Goal: Information Seeking & Learning: Learn about a topic

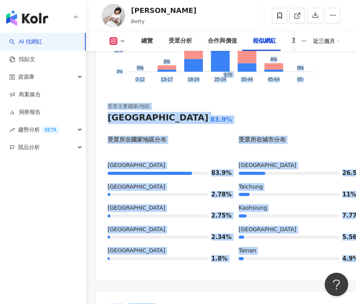
drag, startPoint x: 354, startPoint y: 32, endPoint x: 431, endPoint y: 37, distance: 77.3
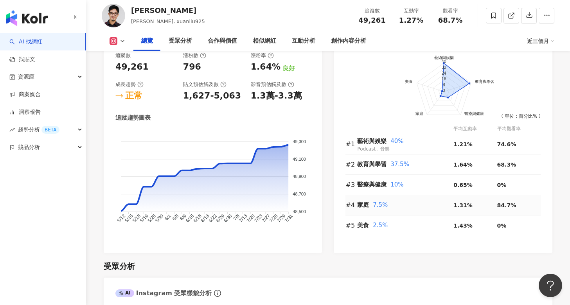
scroll to position [473, 0]
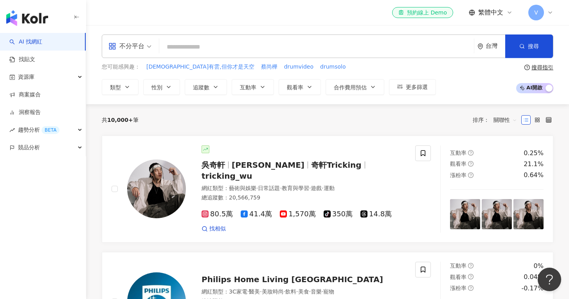
click at [224, 51] on input "search" at bounding box center [316, 47] width 309 height 15
type input "*"
type input "***"
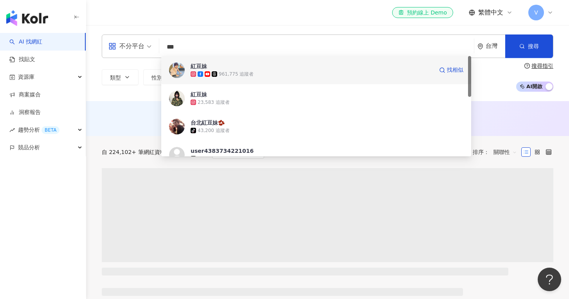
click at [298, 70] on span "紅豆妹" at bounding box center [312, 66] width 243 height 8
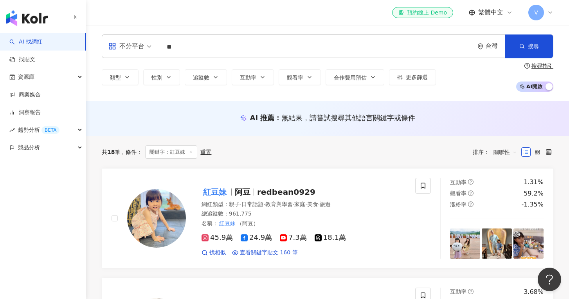
type input "*"
type input "***"
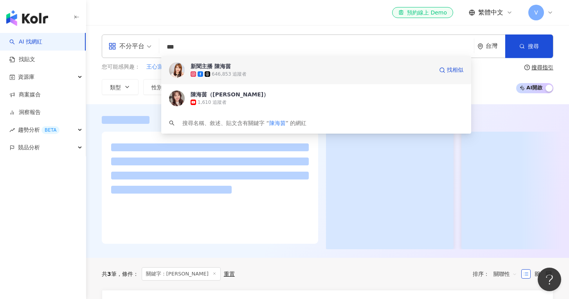
click at [298, 73] on div "646,853 追蹤者" at bounding box center [312, 74] width 243 height 8
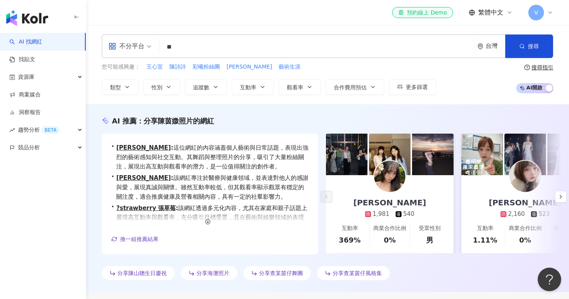
type input "**"
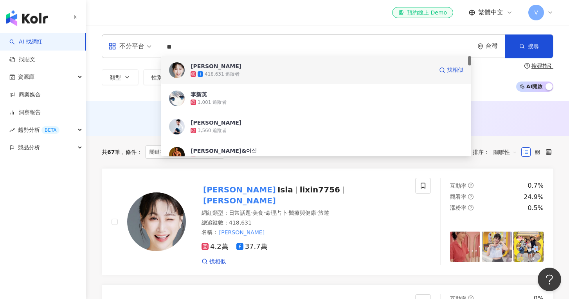
click at [254, 61] on div "李新Isla 418,631 追蹤者 找相似" at bounding box center [316, 70] width 310 height 28
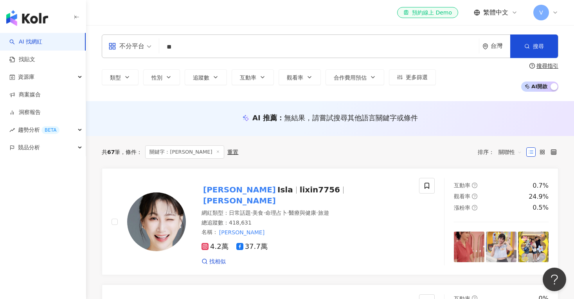
type input "*"
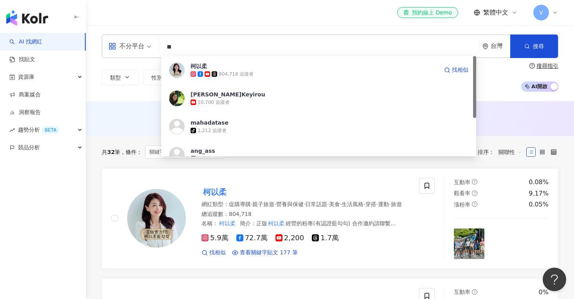
type input "*"
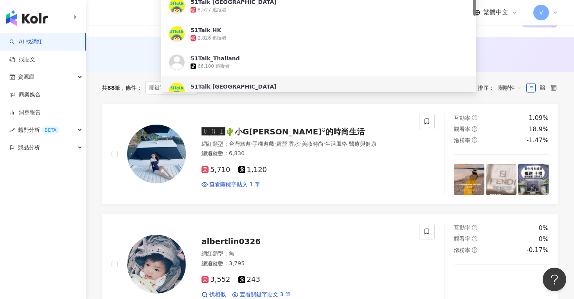
scroll to position [19, 0]
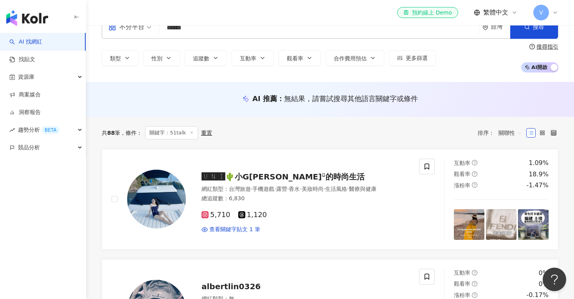
click at [507, 85] on div "AI 推薦 ： 無結果，請嘗試搜尋其他語言關鍵字或條件" at bounding box center [330, 99] width 488 height 35
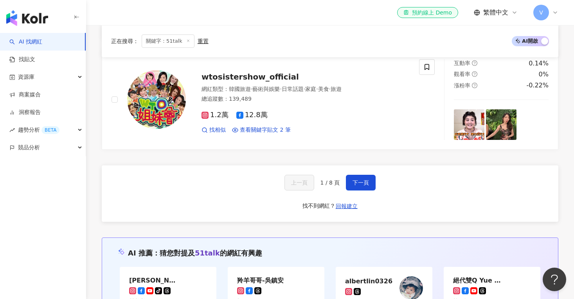
scroll to position [1354, 0]
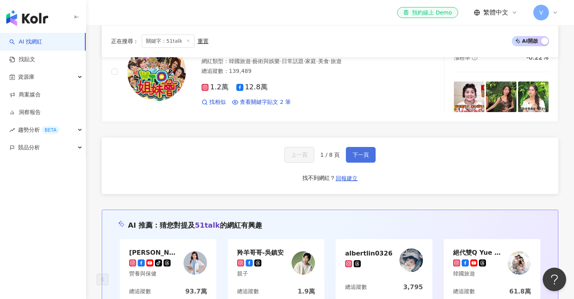
click at [359, 147] on button "下一頁" at bounding box center [361, 155] width 30 height 16
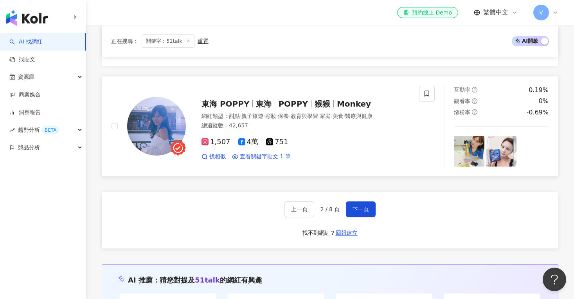
scroll to position [1316, 0]
click at [362, 195] on div "上一頁 2 / 8 頁 下一頁 找不到網紅？ 回報建立" at bounding box center [330, 219] width 457 height 56
click at [361, 201] on button "下一頁" at bounding box center [361, 209] width 30 height 16
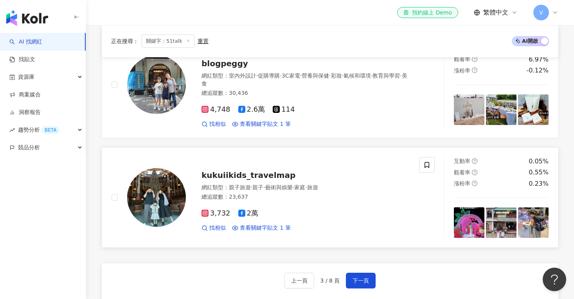
scroll to position [1360, 0]
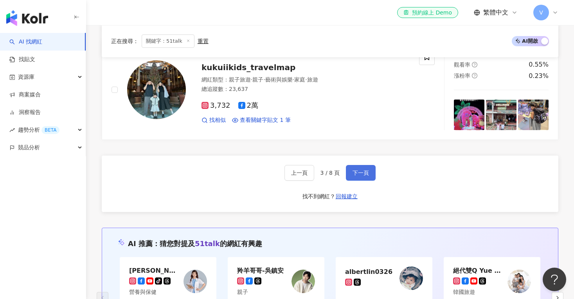
click at [353, 170] on span "下一頁" at bounding box center [361, 173] width 16 height 6
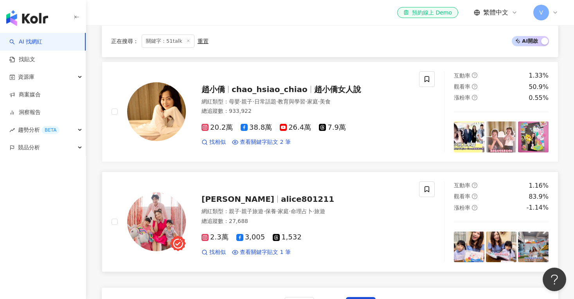
scroll to position [1204, 0]
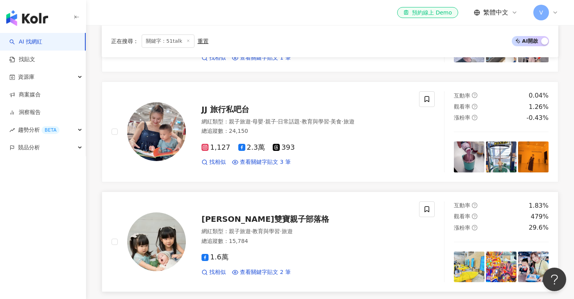
scroll to position [1412, 0]
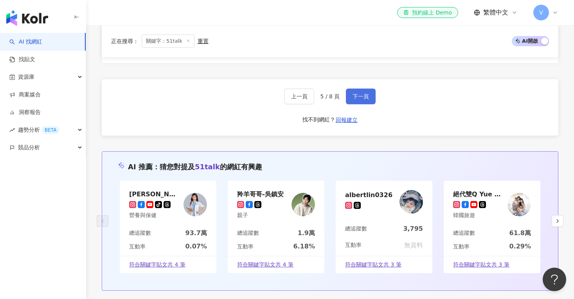
click at [364, 95] on button "下一頁" at bounding box center [361, 96] width 30 height 16
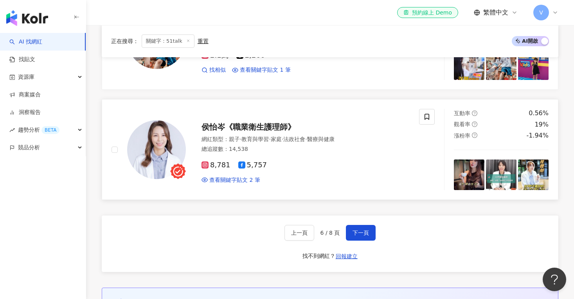
scroll to position [1294, 0]
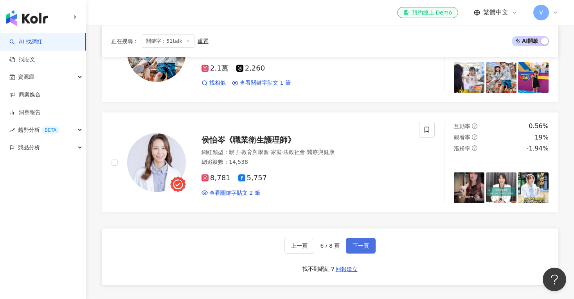
click at [357, 238] on button "下一頁" at bounding box center [361, 246] width 30 height 16
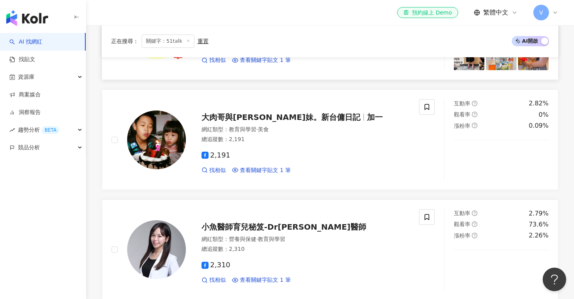
scroll to position [907, 0]
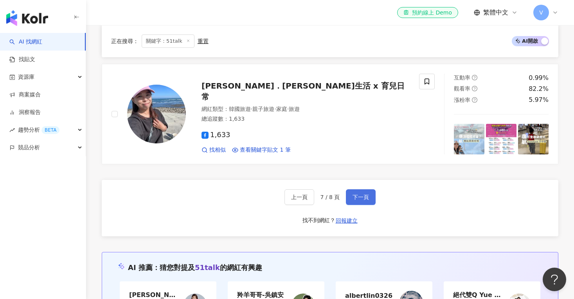
click at [362, 194] on span "下一頁" at bounding box center [361, 197] width 16 height 6
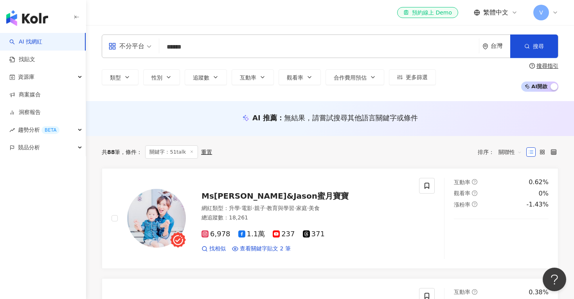
scroll to position [0, 0]
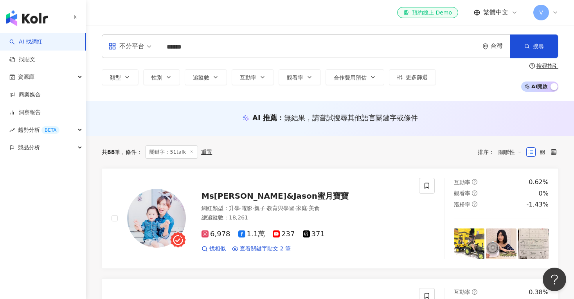
click at [211, 53] on input "******" at bounding box center [319, 47] width 314 height 15
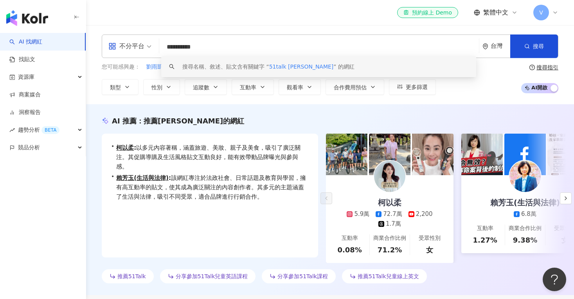
drag, startPoint x: 184, startPoint y: 48, endPoint x: 342, endPoint y: 46, distance: 158.2
click at [342, 46] on input "**********" at bounding box center [319, 47] width 314 height 15
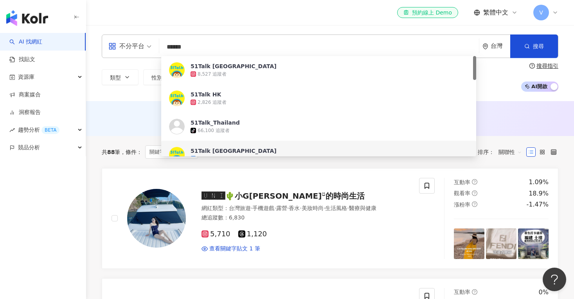
type input "******"
click at [494, 152] on div "排序： 關聯性" at bounding box center [502, 152] width 49 height 13
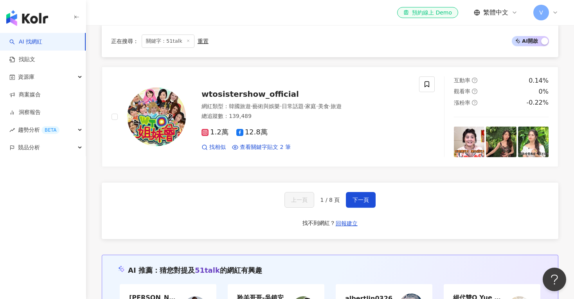
scroll to position [1311, 0]
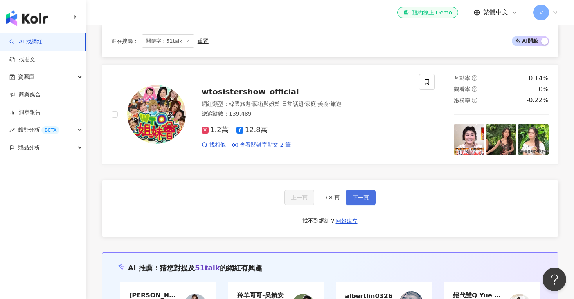
click at [366, 194] on span "下一頁" at bounding box center [361, 197] width 16 height 6
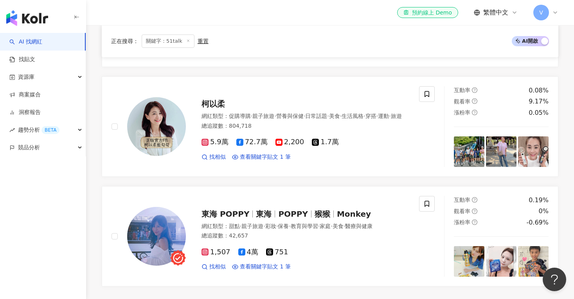
scroll to position [1221, 0]
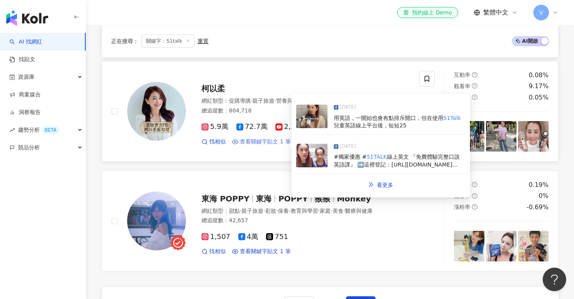
click at [246, 138] on span "查看關鍵字貼文 1 筆" at bounding box center [265, 142] width 51 height 8
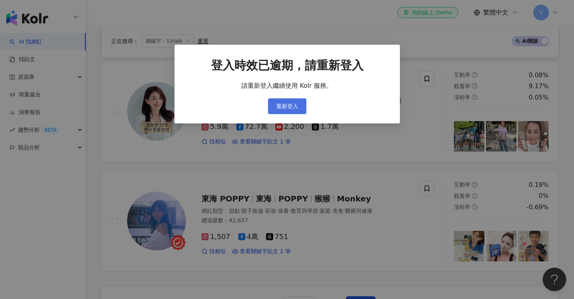
click at [298, 110] on button "重新登入" at bounding box center [287, 106] width 38 height 16
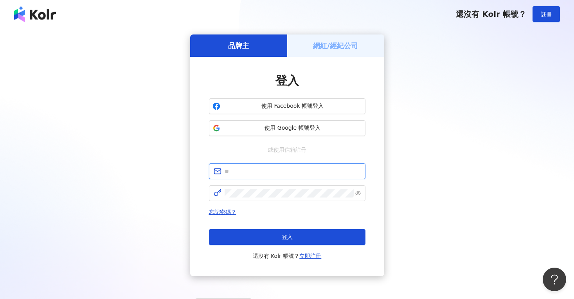
click at [294, 173] on input "text" at bounding box center [293, 171] width 136 height 9
click at [275, 170] on input "text" at bounding box center [293, 171] width 136 height 9
type input "*"
paste input "**********"
type input "**********"
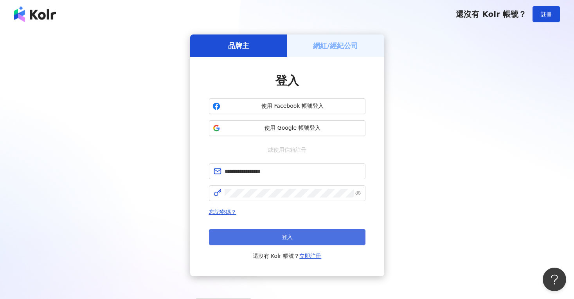
click at [318, 242] on button "登入" at bounding box center [287, 237] width 157 height 16
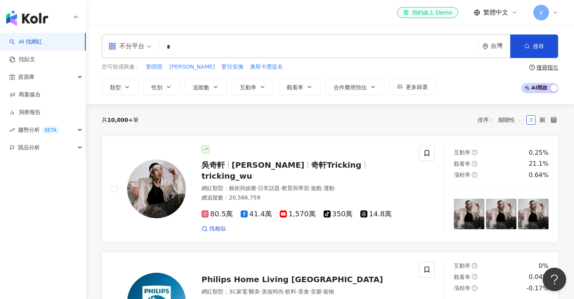
type input "*"
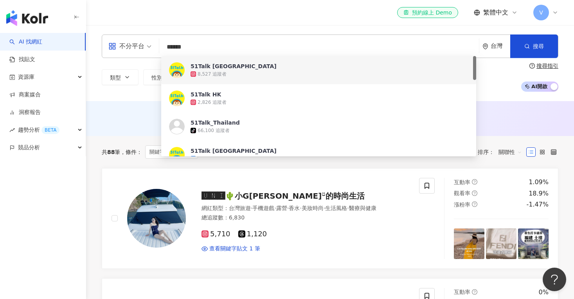
type input "******"
click at [487, 74] on div "類型 性別 追蹤數 互動率 觀看率 合作費用預估 更多篩選 搜尋指引 AI 開啟 AI 關閉" at bounding box center [330, 77] width 457 height 29
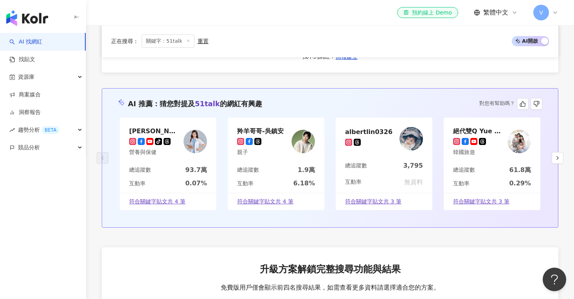
scroll to position [1308, 0]
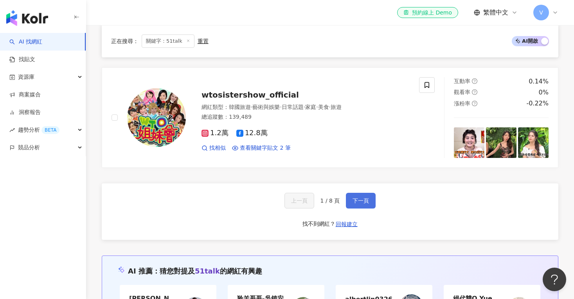
click at [353, 197] on span "下一頁" at bounding box center [361, 200] width 16 height 6
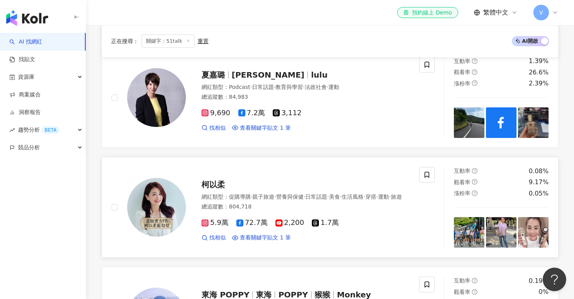
scroll to position [1125, 0]
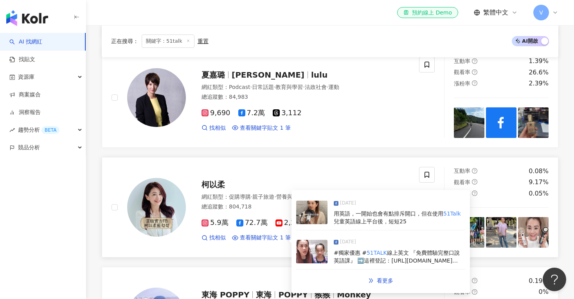
click at [347, 238] on span "2024/8/31" at bounding box center [348, 242] width 16 height 8
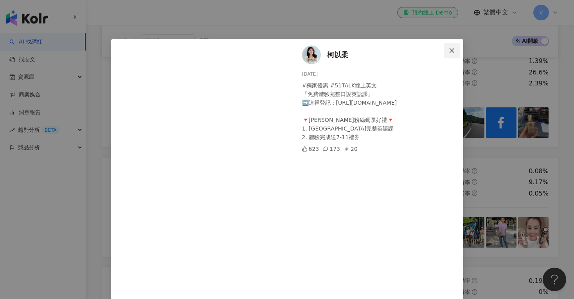
click at [455, 47] on icon "close" at bounding box center [452, 50] width 6 height 6
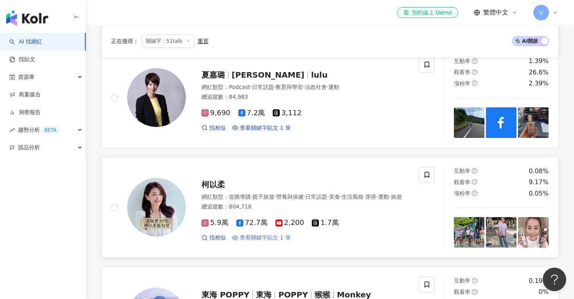
click at [281, 234] on span "查看關鍵字貼文 1 筆" at bounding box center [265, 238] width 51 height 8
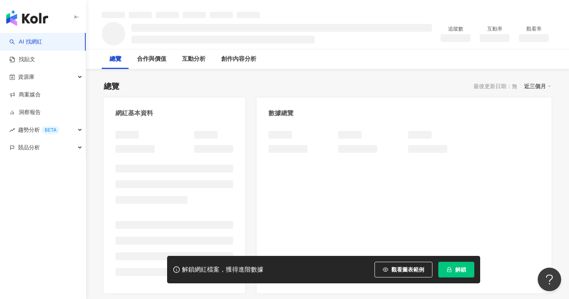
scroll to position [30, 0]
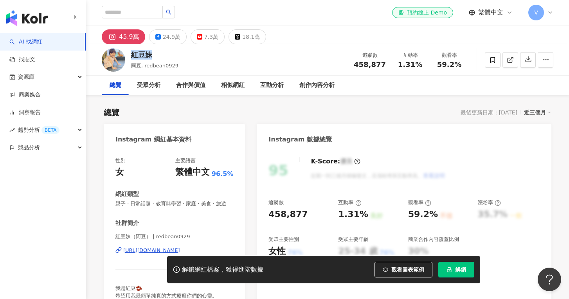
drag, startPoint x: 131, startPoint y: 55, endPoint x: 162, endPoint y: 56, distance: 30.9
click at [162, 56] on div "紅豆妹" at bounding box center [154, 55] width 47 height 10
copy div "紅豆妹"
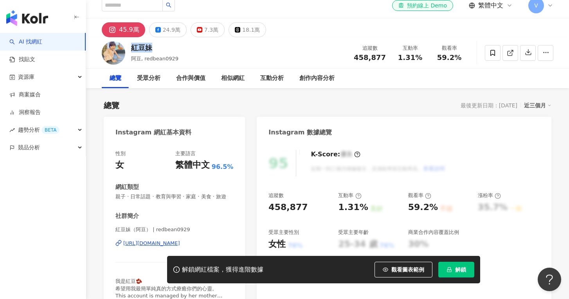
scroll to position [7, 0]
click at [176, 30] on div "24.9萬" at bounding box center [172, 29] width 18 height 11
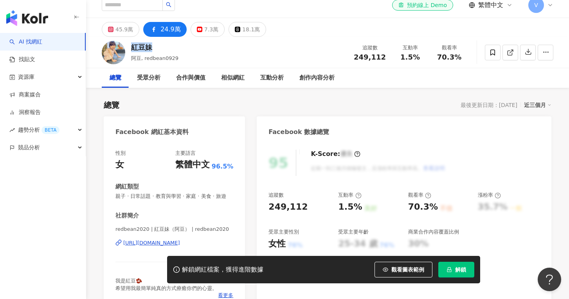
click at [172, 29] on div "24.9萬" at bounding box center [171, 29] width 20 height 11
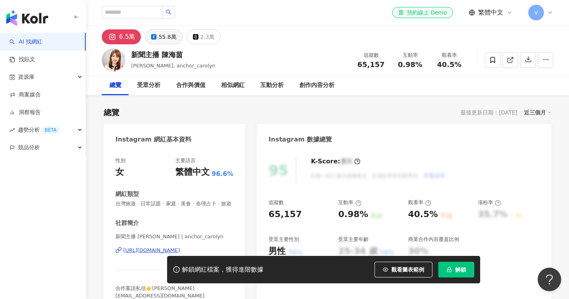
click at [175, 40] on button "55.8萬" at bounding box center [164, 36] width 38 height 15
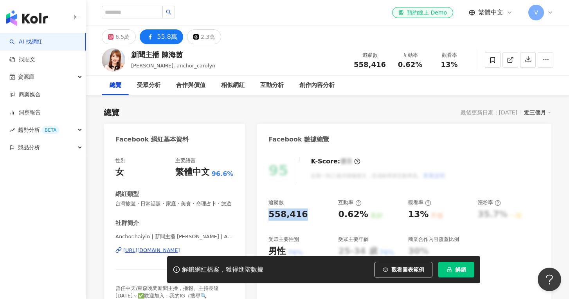
drag, startPoint x: 267, startPoint y: 215, endPoint x: 300, endPoint y: 215, distance: 33.7
click at [301, 215] on div "95 K-Score : 優良 近期一到三個月積極發文，且漲粉率與互動率高。 查看說明 追蹤數 558,416 互動率 0.62% 良好 觀看率 13% 不佳…" at bounding box center [404, 233] width 295 height 169
copy div "558,416"
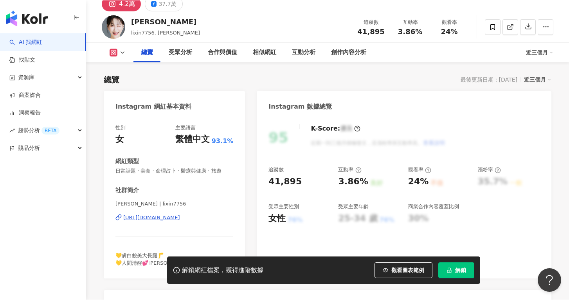
scroll to position [33, 0]
